Goal: Navigation & Orientation: Understand site structure

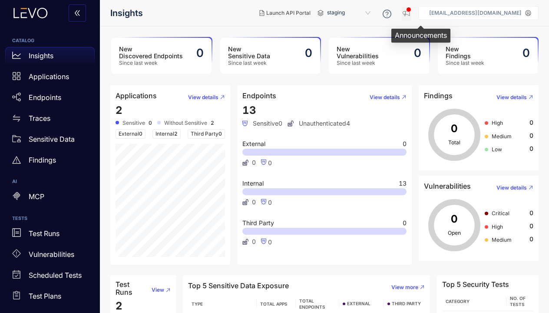
click at [411, 11] on div "button" at bounding box center [408, 9] width 5 height 5
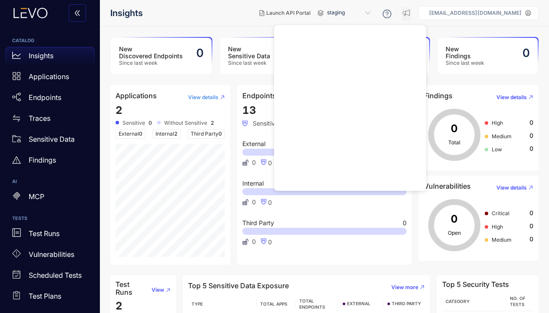
click at [182, 103] on button "View details" at bounding box center [203, 97] width 44 height 14
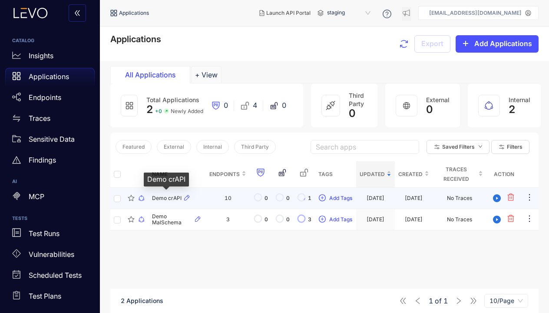
click at [164, 197] on span "Demo crAPI" at bounding box center [167, 198] width 30 height 6
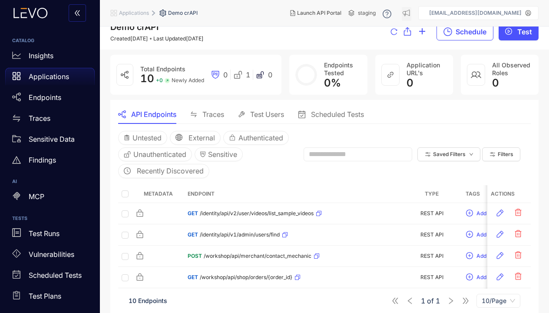
scroll to position [6, 0]
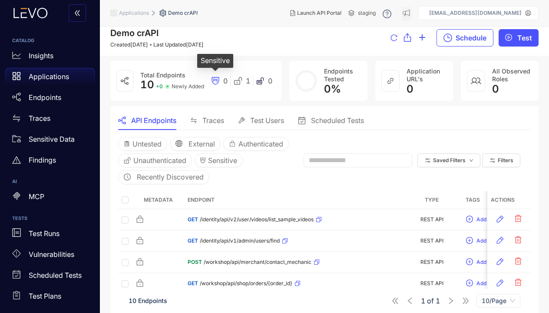
click at [215, 80] on icon at bounding box center [215, 80] width 9 height 9
click at [214, 80] on icon at bounding box center [214, 80] width 2 height 3
click at [210, 78] on div "0" at bounding box center [219, 80] width 23 height 9
click at [66, 83] on div "Applications" at bounding box center [50, 76] width 90 height 17
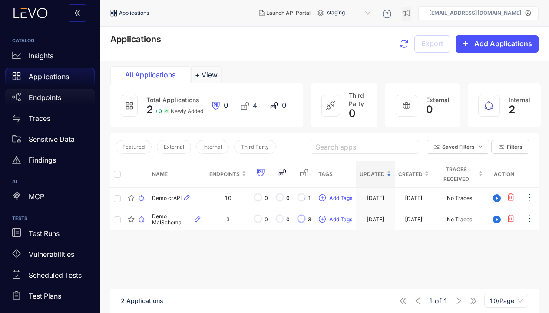
click at [64, 97] on div "Endpoints" at bounding box center [50, 97] width 90 height 17
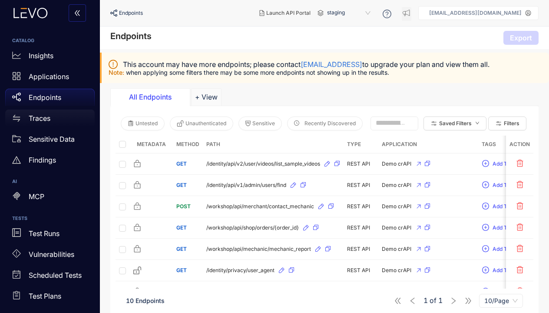
click at [65, 119] on div "Traces" at bounding box center [50, 117] width 90 height 17
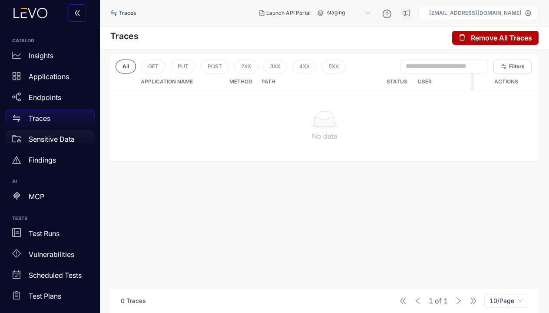
click at [59, 141] on p "Sensitive Data" at bounding box center [52, 139] width 46 height 8
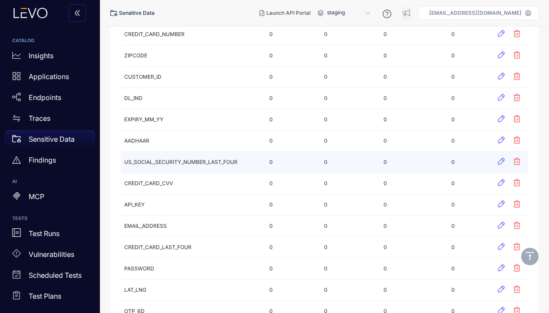
scroll to position [163, 0]
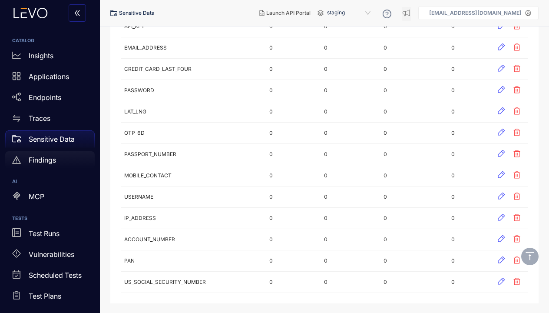
click at [54, 163] on p "Findings" at bounding box center [42, 160] width 27 height 8
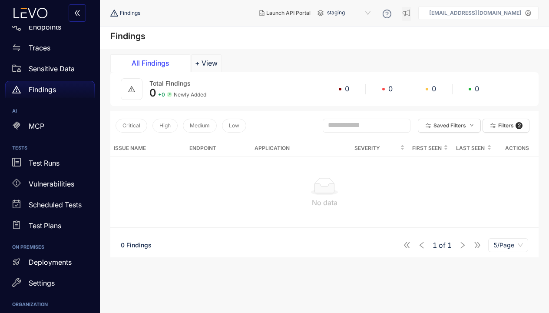
scroll to position [71, 0]
click at [54, 163] on p "Test Runs" at bounding box center [44, 163] width 31 height 8
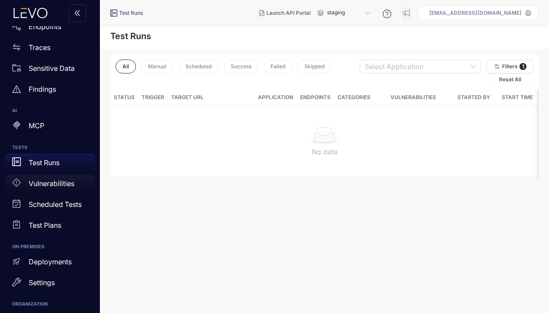
click at [57, 177] on div "Vulnerabilities" at bounding box center [50, 183] width 90 height 17
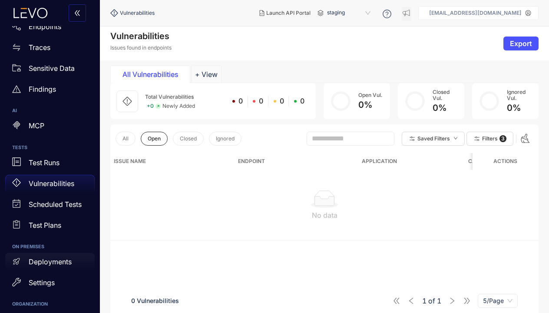
click at [55, 260] on p "Deployments" at bounding box center [50, 262] width 43 height 8
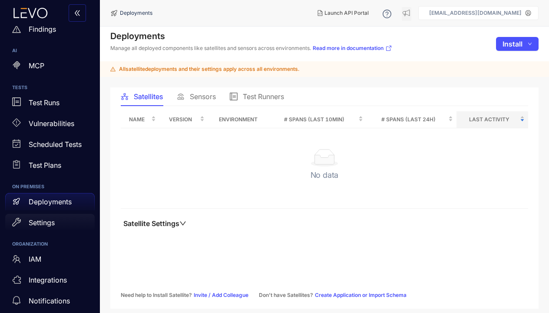
scroll to position [130, 0]
click at [46, 259] on div "IAM" at bounding box center [50, 260] width 90 height 17
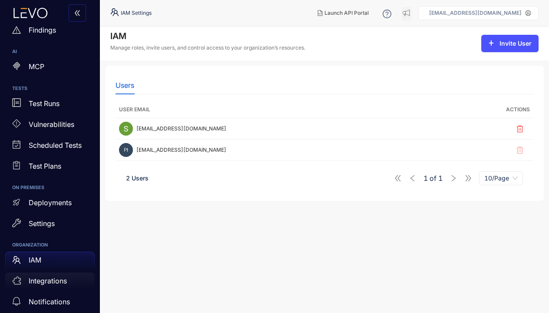
click at [63, 285] on div "Integrations" at bounding box center [50, 280] width 90 height 17
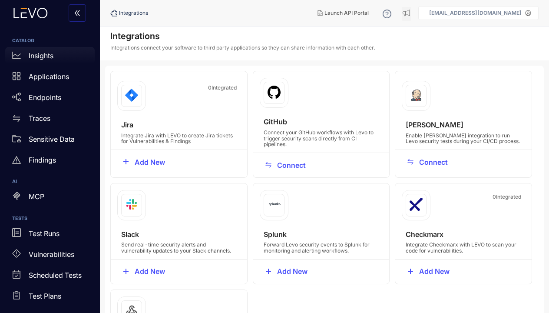
click at [50, 56] on p "Insights" at bounding box center [41, 56] width 25 height 8
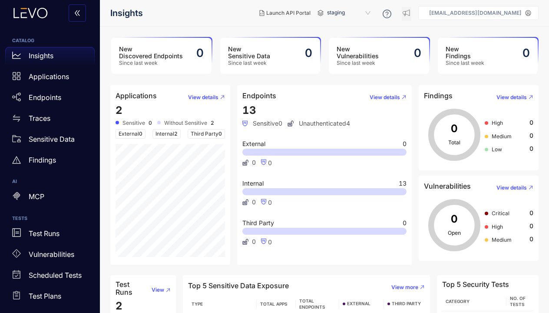
click at [177, 131] on span "2" at bounding box center [175, 133] width 3 height 7
